Goal: Check status: Check status

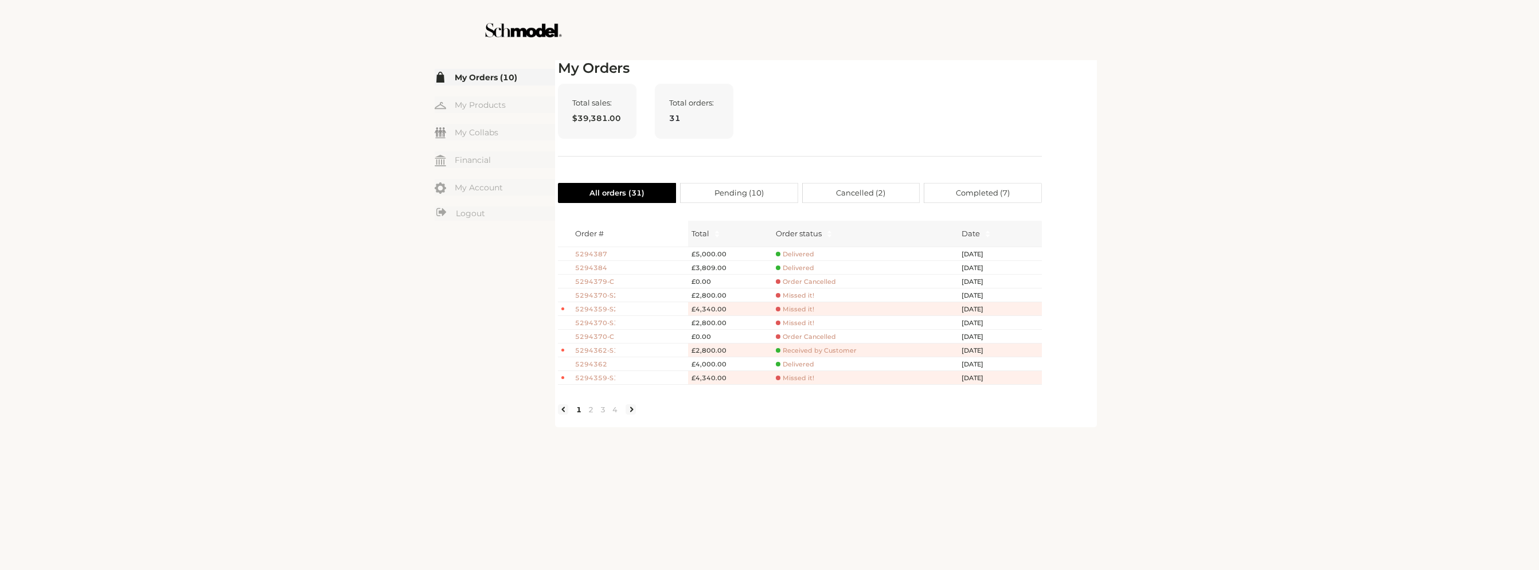
click at [1362, 151] on div "☰ My Orders (10) My Products My Collabs Dashboard Financial My Account Logout I…" at bounding box center [769, 285] width 1539 height 570
click at [879, 89] on div "Total sales: $39,381.00 Total orders: 31" at bounding box center [800, 120] width 484 height 73
drag, startPoint x: 484, startPoint y: 68, endPoint x: 484, endPoint y: 75, distance: 6.3
click at [484, 69] on link "My Orders (10)" at bounding box center [495, 77] width 120 height 17
click at [484, 76] on link "My Orders (10)" at bounding box center [495, 77] width 120 height 17
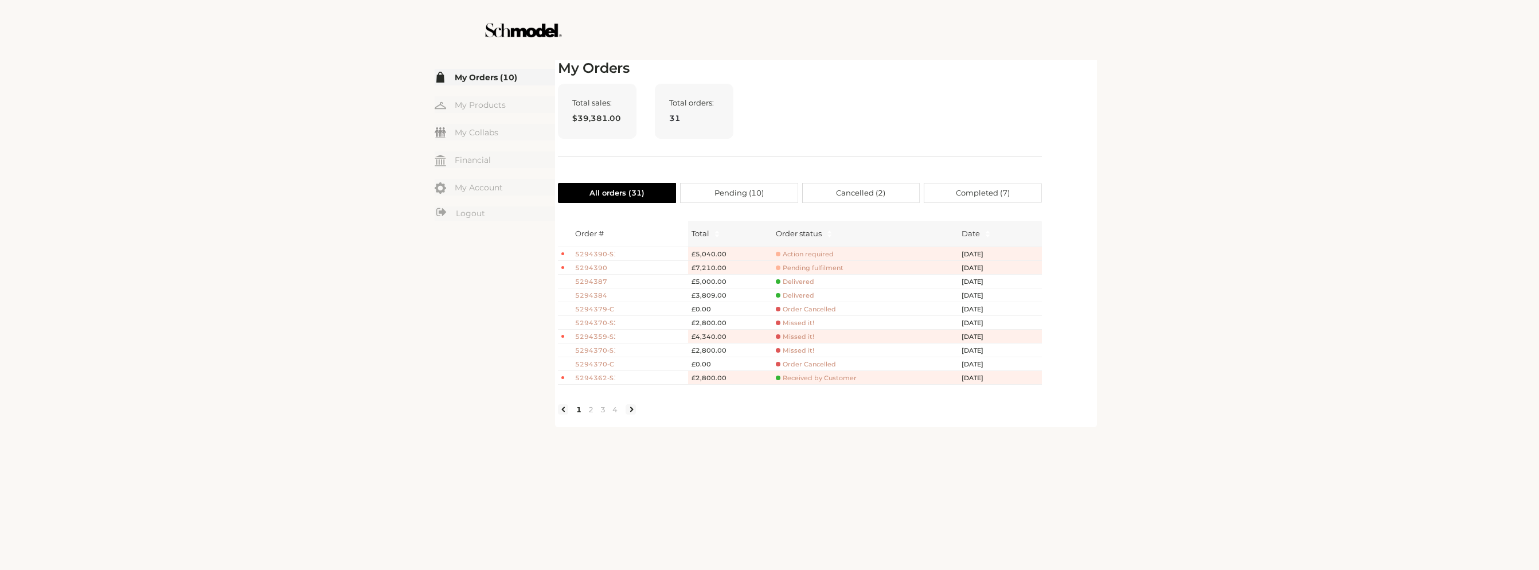
click at [818, 251] on span "Action required" at bounding box center [805, 254] width 58 height 9
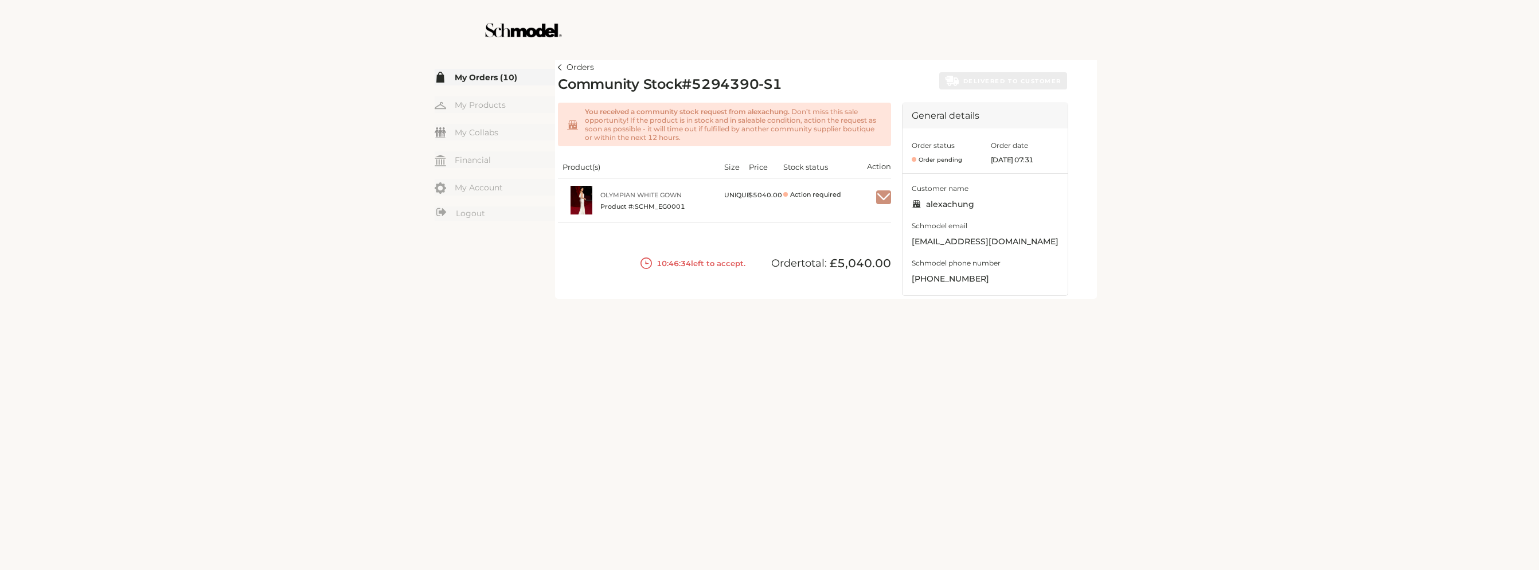
click at [562, 68] on link "Orders" at bounding box center [576, 68] width 36 height 14
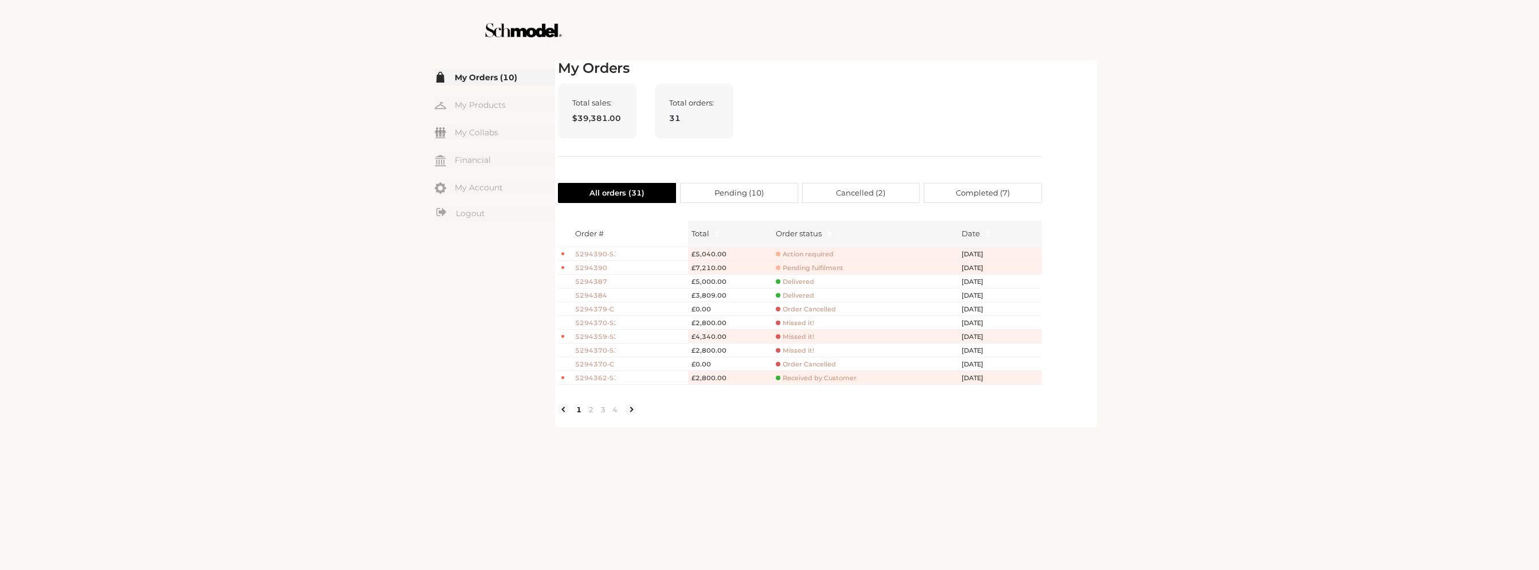
click at [600, 263] on span "5294390" at bounding box center [595, 268] width 40 height 10
